Goal: Task Accomplishment & Management: Complete application form

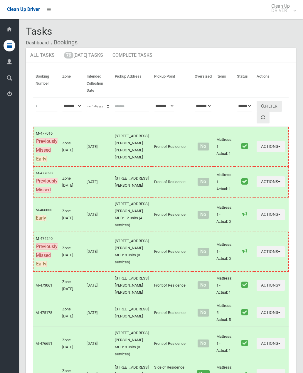
click at [78, 57] on link "79 Today's Tasks" at bounding box center [84, 55] width 48 height 15
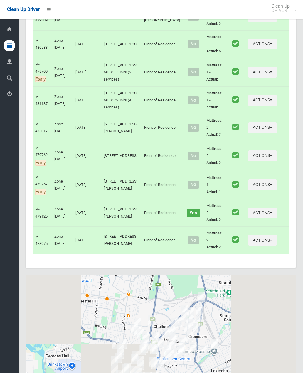
scroll to position [2234, 0]
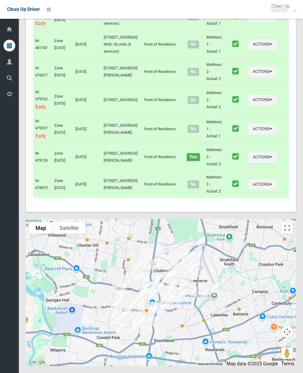
click at [246, 77] on td "Actions Unmark as Collected View Booking Details" at bounding box center [267, 71] width 43 height 27
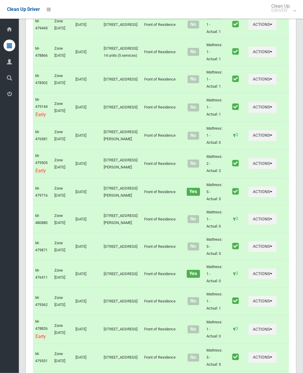
scroll to position [0, 0]
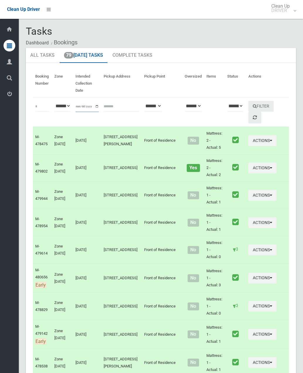
click at [90, 107] on input "**********" at bounding box center [88, 106] width 24 height 11
type input "**********"
click at [249, 108] on button "Filter" at bounding box center [261, 106] width 25 height 11
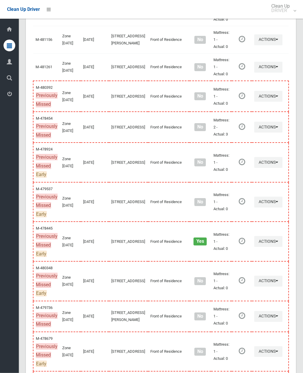
scroll to position [765, 0]
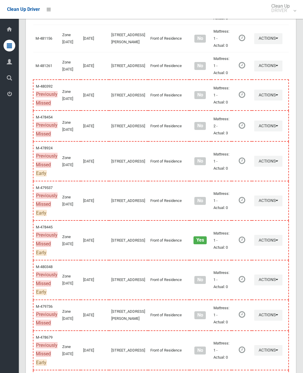
click at [256, 196] on button "Actions" at bounding box center [269, 201] width 28 height 11
click at [244, 208] on link "Complete Booking" at bounding box center [248, 214] width 70 height 12
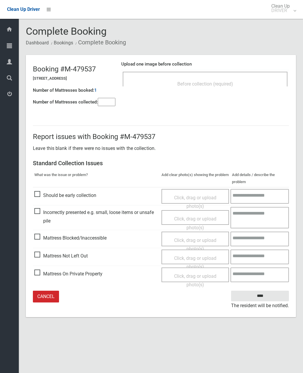
click at [108, 100] on input"] "number" at bounding box center [107, 102] width 18 height 8
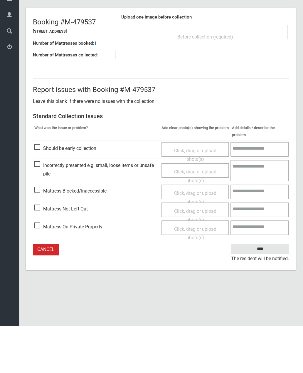
type input"] "*"
click at [82, 252] on span "Mattress Not Left Out" at bounding box center [61, 256] width 54 height 9
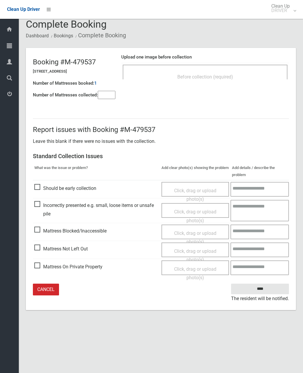
click at [186, 247] on div "Click, drag or upload photo(s)" at bounding box center [195, 255] width 59 height 17
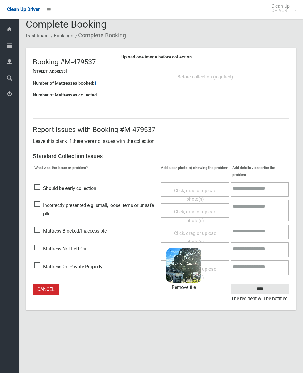
click at [258, 290] on input "****" at bounding box center [260, 289] width 58 height 11
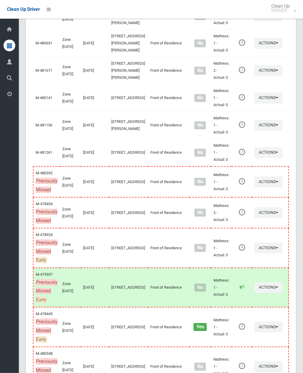
click at [255, 177] on button "Actions" at bounding box center [269, 182] width 28 height 11
click at [250, 189] on link "Complete Booking" at bounding box center [248, 195] width 70 height 12
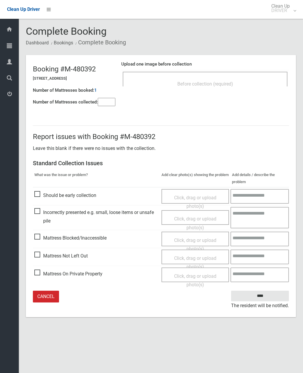
click at [109, 104] on input"] "number" at bounding box center [107, 102] width 18 height 8
type input"] "*"
click at [216, 88] on div "Before collection (required)" at bounding box center [205, 83] width 152 height 11
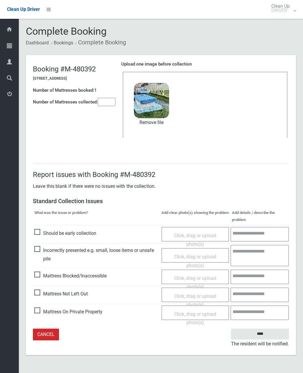
click at [271, 333] on input "****" at bounding box center [260, 334] width 58 height 11
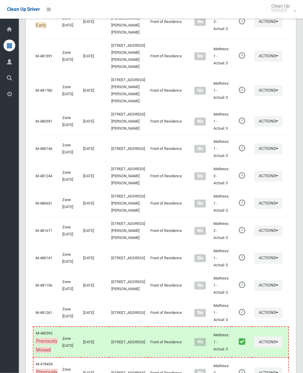
scroll to position [543, 0]
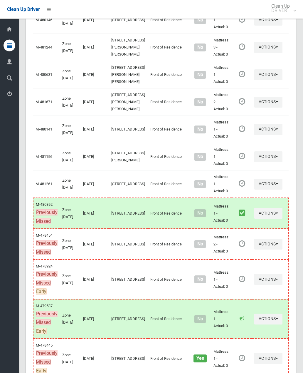
click at [257, 274] on button "Actions" at bounding box center [269, 279] width 28 height 11
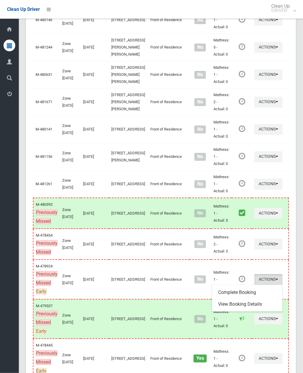
scroll to position [647, 0]
click at [246, 287] on link "Complete Booking" at bounding box center [248, 293] width 70 height 12
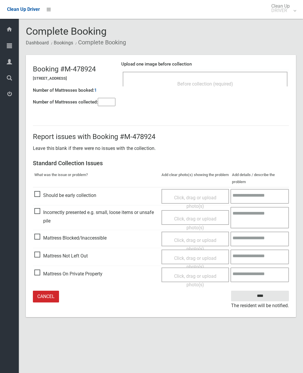
click at [103, 100] on input"] "number" at bounding box center [107, 102] width 18 height 8
type input"] "*"
click at [215, 91] on div "Upload one image before collection Before collection (required)" at bounding box center [205, 76] width 168 height 37
click at [140, 93] on div "Upload one image before collection Before collection (required)" at bounding box center [205, 76] width 168 height 37
click at [159, 88] on div "Before collection (required)" at bounding box center [205, 83] width 152 height 11
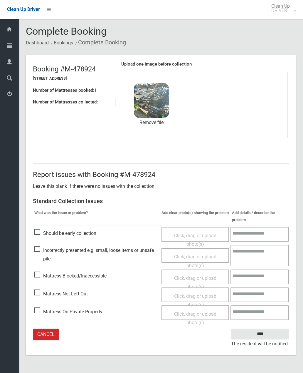
click at [69, 277] on span "Mattress Blocked/Inaccessible" at bounding box center [70, 276] width 72 height 9
click at [105, 101] on input"] "*" at bounding box center [107, 102] width 18 height 8
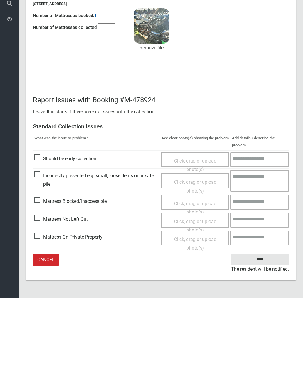
type input"] "*"
click at [213, 275] on span "Click, drag or upload photo(s)" at bounding box center [195, 282] width 42 height 14
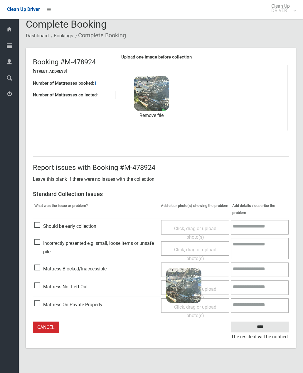
click at [50, 330] on link "Cancel" at bounding box center [46, 328] width 26 height 12
click at [50, 325] on link "Cancel" at bounding box center [46, 328] width 26 height 12
click at [44, 327] on link "Cancel" at bounding box center [46, 328] width 26 height 12
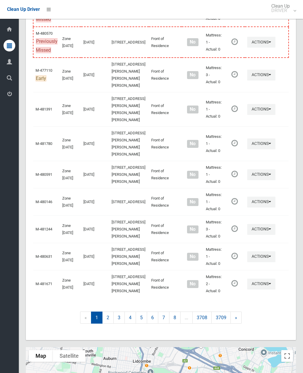
scroll to position [481, 0]
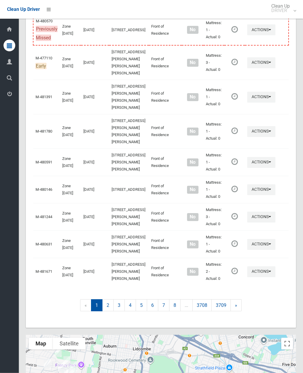
click at [110, 300] on link "2" at bounding box center [107, 306] width 11 height 12
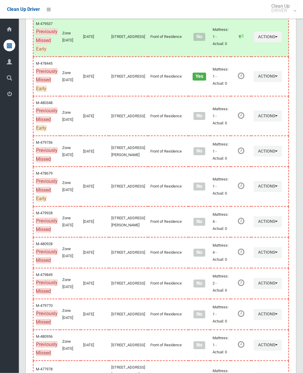
scroll to position [284, 0]
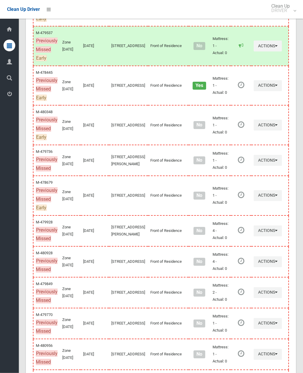
click at [254, 81] on button "Actions" at bounding box center [268, 86] width 28 height 11
click at [239, 93] on link "Complete Booking" at bounding box center [247, 99] width 70 height 12
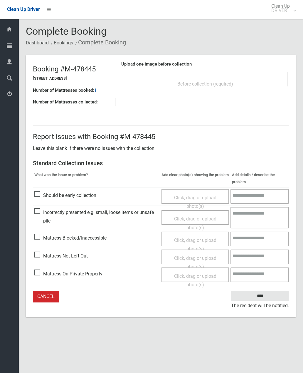
click at [116, 99] on input"] "number" at bounding box center [107, 102] width 18 height 8
type input"] "*"
click at [217, 91] on div "Upload one image before collection Before collection (required)" at bounding box center [205, 76] width 168 height 37
click at [225, 92] on div "Upload one image before collection Before collection (required)" at bounding box center [205, 76] width 168 height 37
click at [229, 88] on div "Before collection (required)" at bounding box center [205, 83] width 152 height 11
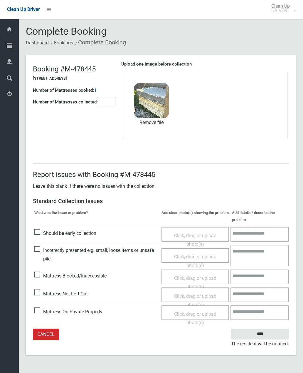
scroll to position [1, 0]
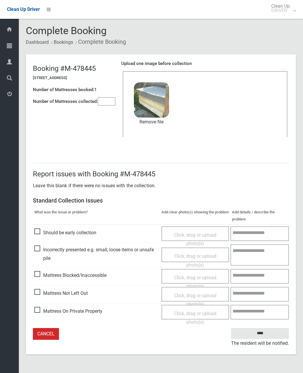
click at [268, 334] on input "****" at bounding box center [260, 333] width 58 height 11
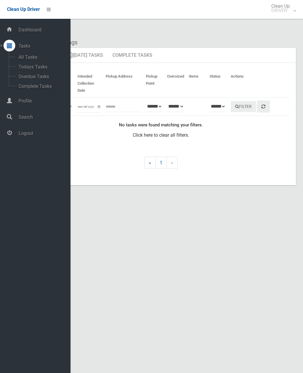
click at [32, 49] on link "Tasks" at bounding box center [35, 46] width 71 height 13
click at [24, 46] on span "Tasks" at bounding box center [44, 46] width 54 height 6
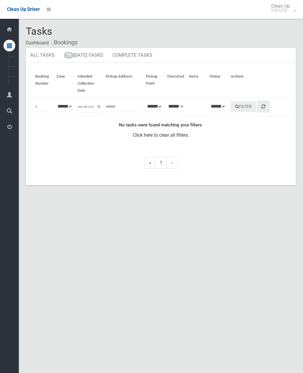
click at [175, 32] on div "Tasks Dashboard Bookings" at bounding box center [161, 37] width 270 height 22
click at [100, 58] on link "79 [DATE] Tasks" at bounding box center [84, 55] width 48 height 15
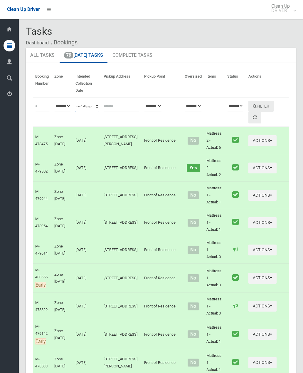
click at [96, 107] on input "**********" at bounding box center [88, 106] width 24 height 11
type input "**********"
click at [249, 106] on button "Filter" at bounding box center [261, 106] width 25 height 11
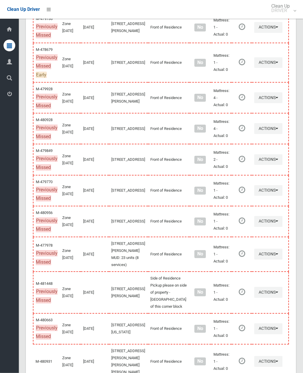
click at [255, 155] on button "Actions" at bounding box center [269, 160] width 28 height 11
click at [243, 167] on link "Complete Booking" at bounding box center [248, 173] width 70 height 12
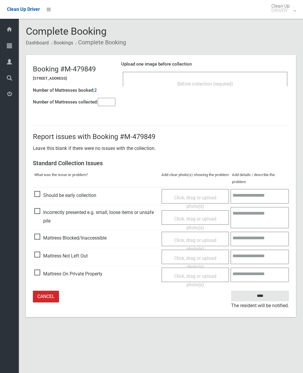
click at [108, 103] on input"] "number" at bounding box center [107, 102] width 18 height 8
type input"] "*"
click at [234, 92] on div "Upload one image before collection Before collection (required)" at bounding box center [205, 76] width 168 height 37
click at [236, 88] on div "Before collection (required)" at bounding box center [205, 83] width 152 height 11
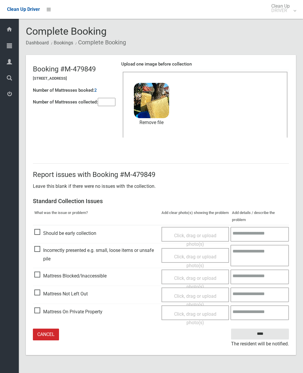
click at [269, 335] on input "****" at bounding box center [260, 334] width 58 height 11
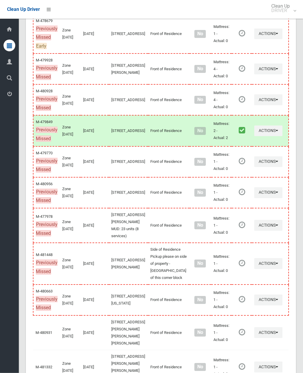
click at [255, 157] on button "Actions" at bounding box center [269, 162] width 28 height 11
click at [246, 169] on link "Complete Booking" at bounding box center [248, 175] width 70 height 12
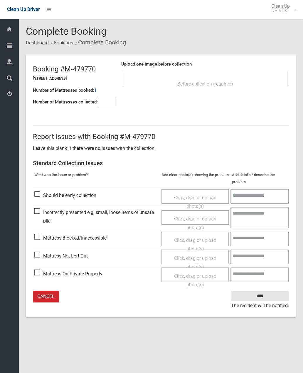
click at [106, 101] on input"] "number" at bounding box center [107, 102] width 18 height 8
type input"] "*"
click at [204, 88] on div "Before collection (required)" at bounding box center [205, 83] width 152 height 11
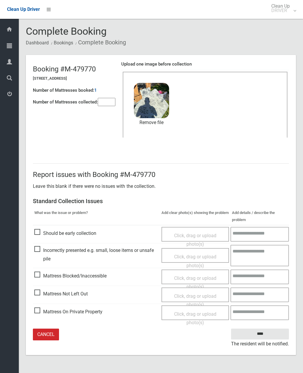
click at [270, 334] on input "****" at bounding box center [260, 334] width 58 height 11
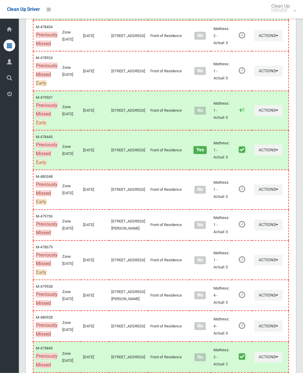
scroll to position [855, 0]
click at [255, 290] on button "Actions" at bounding box center [269, 295] width 28 height 11
click at [243, 303] on link "Complete Booking" at bounding box center [248, 309] width 70 height 12
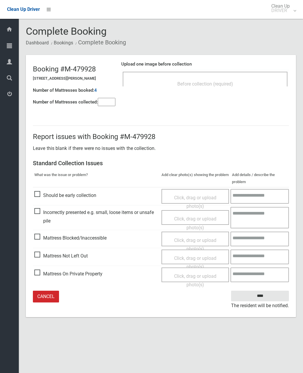
click at [106, 102] on input"] "number" at bounding box center [107, 102] width 18 height 8
type input"] "*"
click at [219, 81] on span "Before collection (required)" at bounding box center [206, 84] width 56 height 6
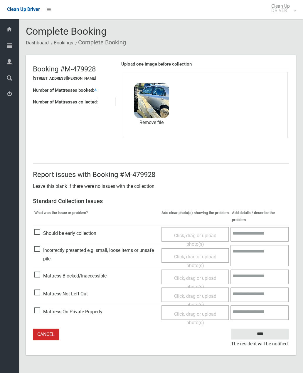
click at [265, 333] on input "****" at bounding box center [260, 334] width 58 height 11
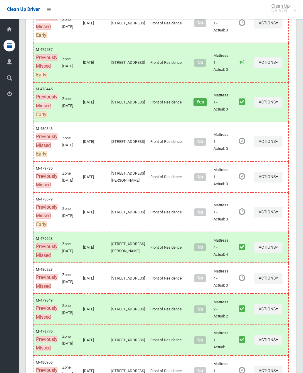
scroll to position [953, 0]
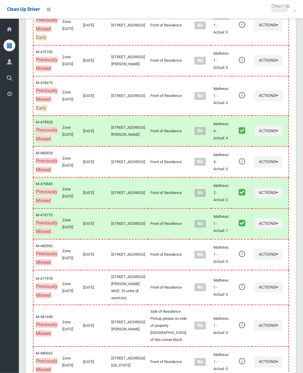
click at [276, 253] on icon "button" at bounding box center [277, 255] width 2 height 4
click at [253, 262] on link "Complete Booking" at bounding box center [248, 268] width 70 height 12
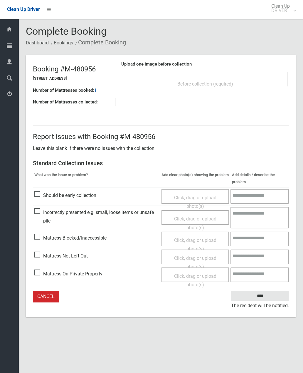
click at [107, 103] on input"] "number" at bounding box center [107, 102] width 18 height 8
type input"] "*"
click at [217, 88] on div "Before collection (required)" at bounding box center [205, 83] width 152 height 11
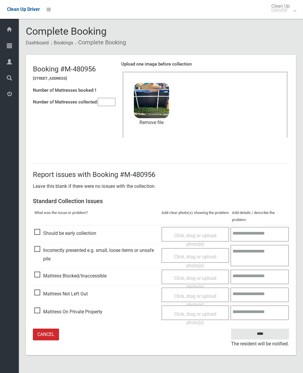
click at [272, 333] on input "****" at bounding box center [260, 334] width 58 height 11
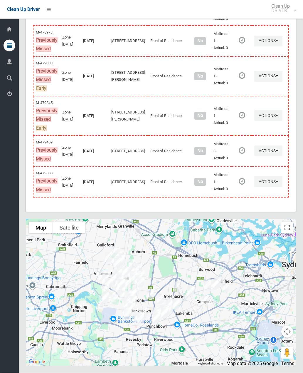
scroll to position [2858, 0]
click at [262, 157] on button "Actions" at bounding box center [269, 151] width 28 height 11
click at [238, 170] on link "Complete Booking" at bounding box center [248, 164] width 70 height 12
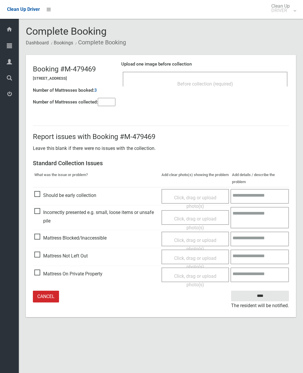
click at [107, 106] on input"] "number" at bounding box center [107, 102] width 18 height 8
type input"] "*"
click at [222, 82] on span "Before collection (required)" at bounding box center [206, 84] width 56 height 6
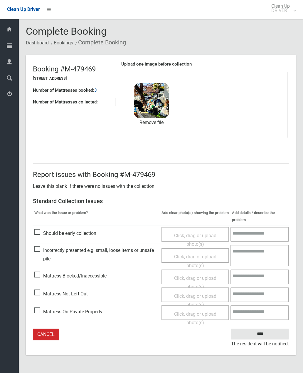
click at [269, 333] on input "****" at bounding box center [260, 334] width 58 height 11
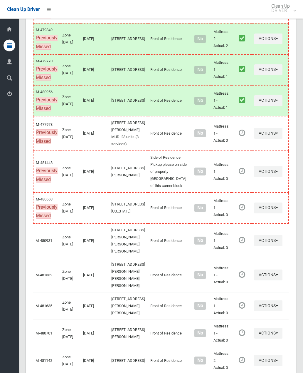
scroll to position [1177, 0]
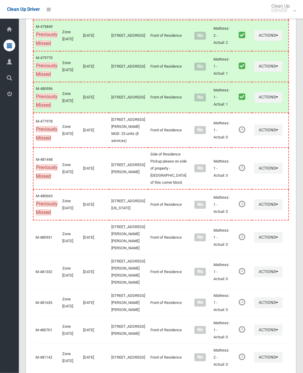
click at [258, 174] on button "Actions" at bounding box center [269, 168] width 28 height 11
click at [238, 187] on link "Complete Booking" at bounding box center [248, 182] width 70 height 12
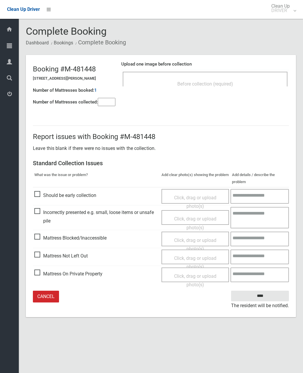
click at [111, 101] on input"] "number" at bounding box center [107, 102] width 18 height 8
type input"] "*"
click at [211, 88] on div "Before collection (required)" at bounding box center [205, 83] width 152 height 11
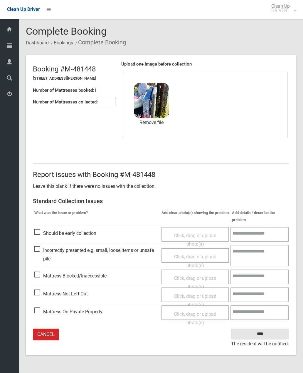
click at [266, 333] on input "****" at bounding box center [260, 334] width 58 height 11
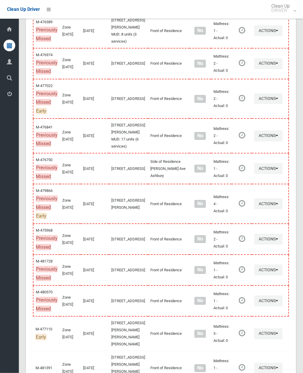
scroll to position [206, 0]
click at [258, 169] on button "Actions" at bounding box center [269, 168] width 28 height 11
click at [235, 186] on link "Complete Booking" at bounding box center [248, 182] width 70 height 12
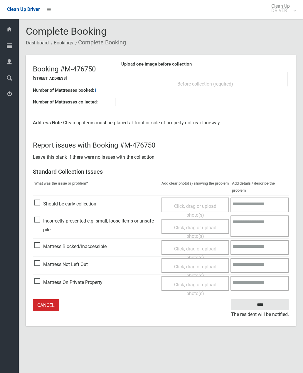
click at [101, 106] on input"] "number" at bounding box center [107, 102] width 18 height 8
type input"] "*"
click at [191, 79] on div "Before collection (required)" at bounding box center [205, 83] width 152 height 11
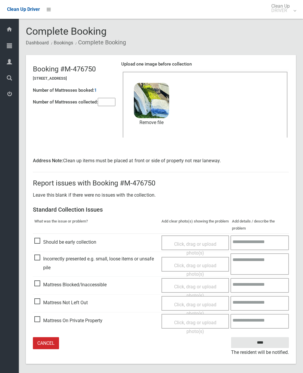
click at [272, 343] on input "****" at bounding box center [260, 342] width 58 height 11
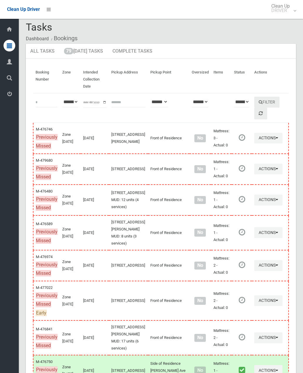
scroll to position [4, 0]
click at [257, 163] on button "Actions" at bounding box center [269, 168] width 28 height 11
click at [248, 176] on link "Complete Booking" at bounding box center [248, 182] width 70 height 12
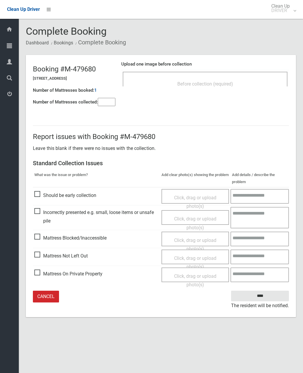
click at [106, 106] on input"] "number" at bounding box center [107, 102] width 18 height 8
type input"] "*"
click at [195, 88] on div "Before collection (required)" at bounding box center [205, 83] width 152 height 11
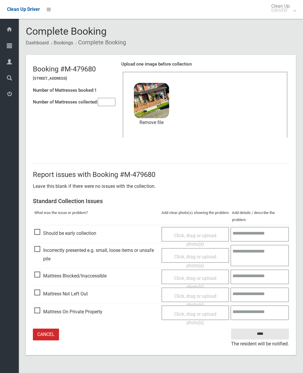
click at [267, 332] on input "****" at bounding box center [260, 334] width 58 height 11
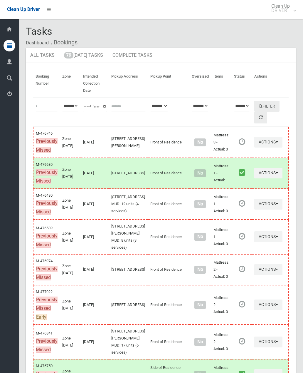
click at [255, 269] on button "Actions" at bounding box center [269, 269] width 28 height 11
click at [235, 283] on link "Complete Booking" at bounding box center [248, 283] width 70 height 12
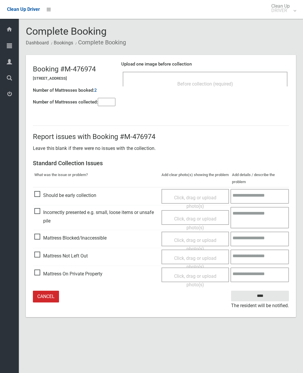
click at [109, 95] on div "Number of Mattresses booked: 2" at bounding box center [74, 90] width 83 height 12
click at [106, 102] on input"] "number" at bounding box center [107, 102] width 18 height 8
type input"] "*"
click at [220, 88] on div "Before collection (required)" at bounding box center [205, 83] width 152 height 11
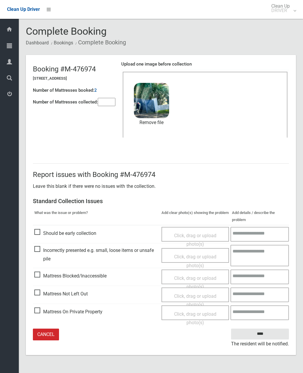
click at [158, 125] on link "Remove file" at bounding box center [151, 122] width 35 height 9
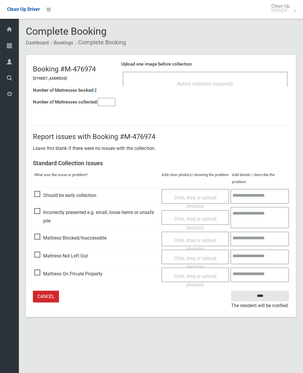
click at [196, 88] on div "Before collection (required)" at bounding box center [205, 83] width 152 height 11
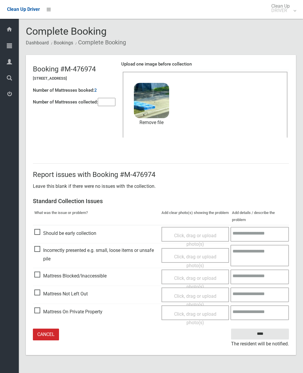
click at [260, 333] on input "****" at bounding box center [260, 334] width 58 height 11
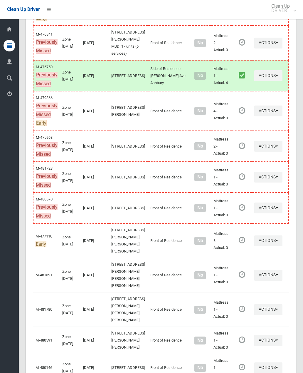
scroll to position [305, 0]
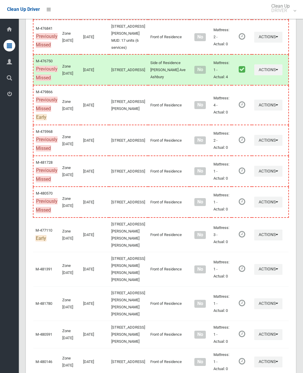
click at [255, 146] on button "Actions" at bounding box center [269, 140] width 28 height 11
click at [245, 159] on link "Complete Booking" at bounding box center [248, 154] width 70 height 12
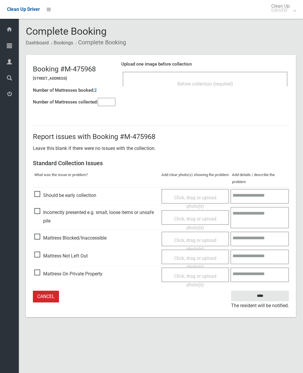
click at [108, 104] on input"] "number" at bounding box center [107, 102] width 18 height 8
type input"] "*"
click at [205, 84] on span "Before collection (required)" at bounding box center [206, 84] width 56 height 6
